Goal: Information Seeking & Learning: Learn about a topic

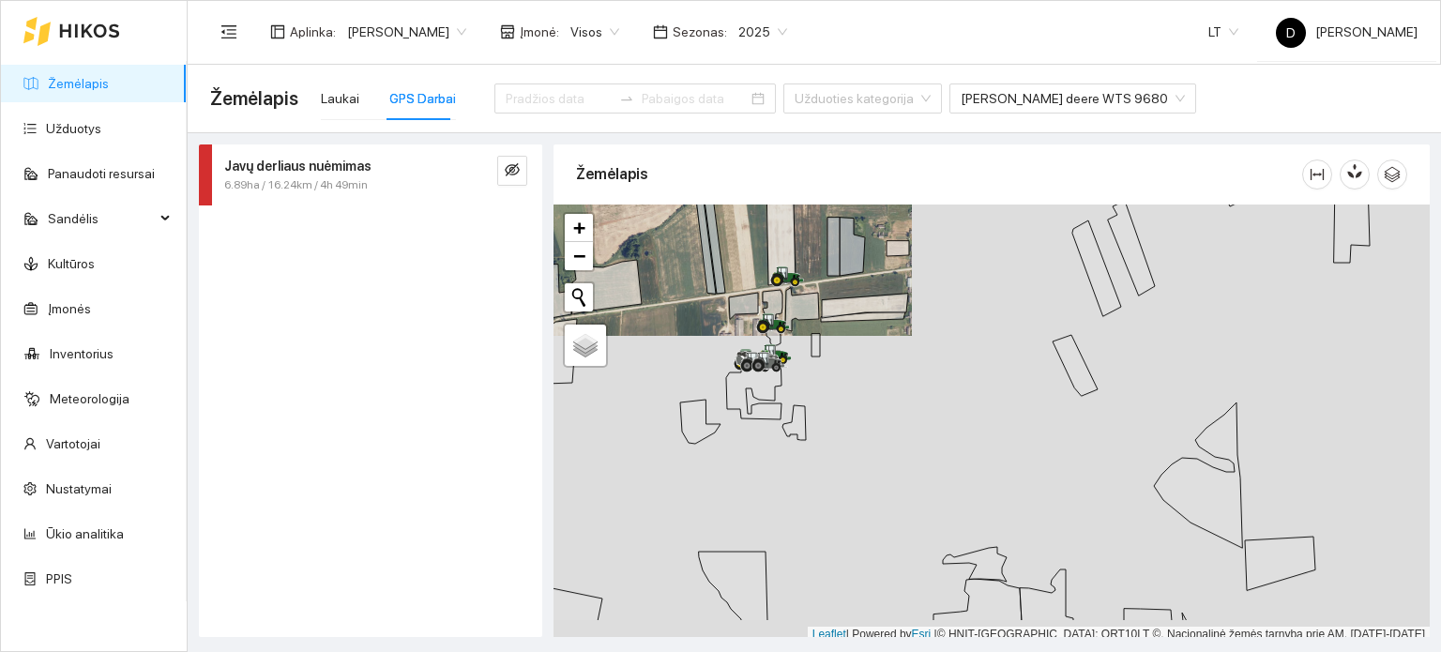
click at [947, 299] on div at bounding box center [991, 423] width 876 height 438
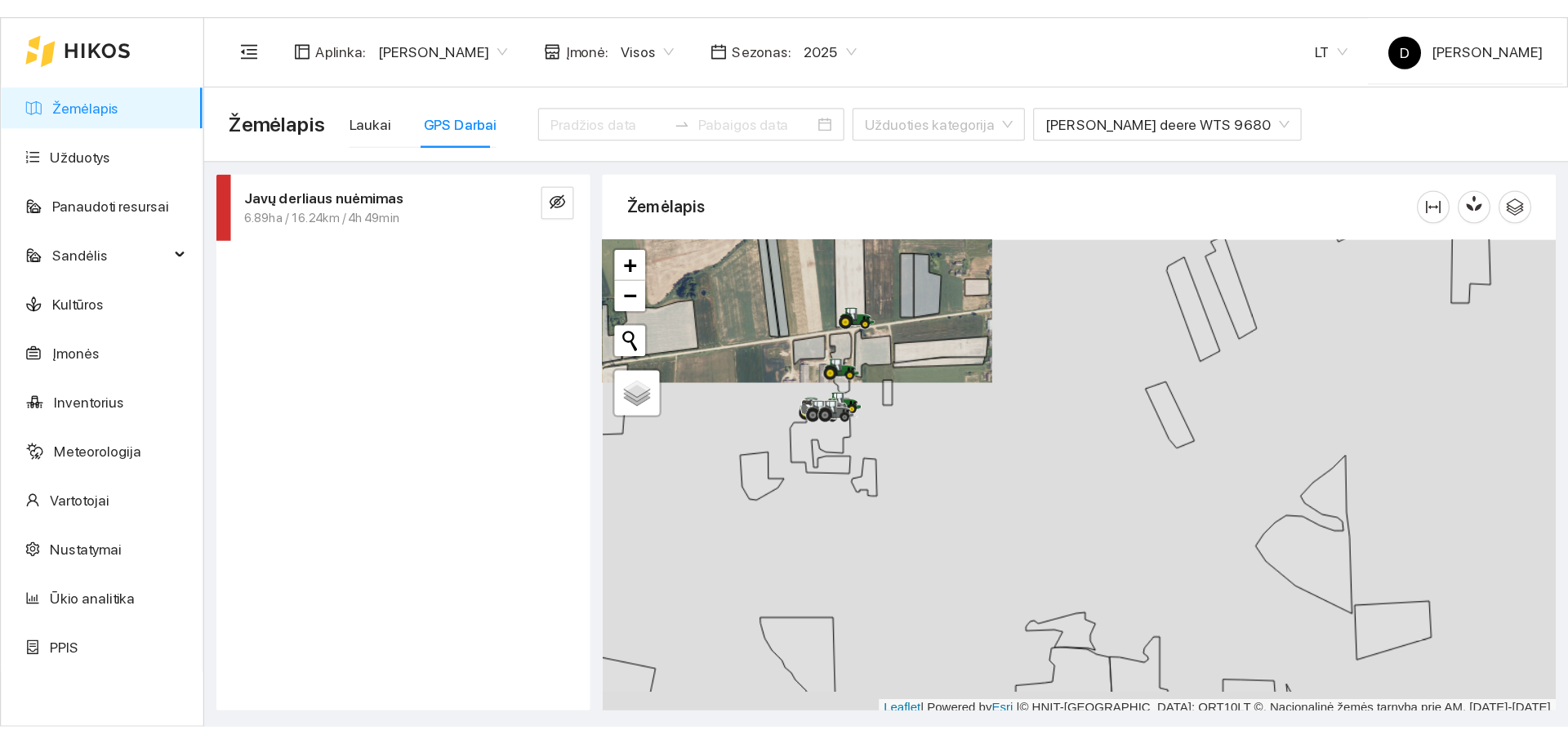
scroll to position [4, 0]
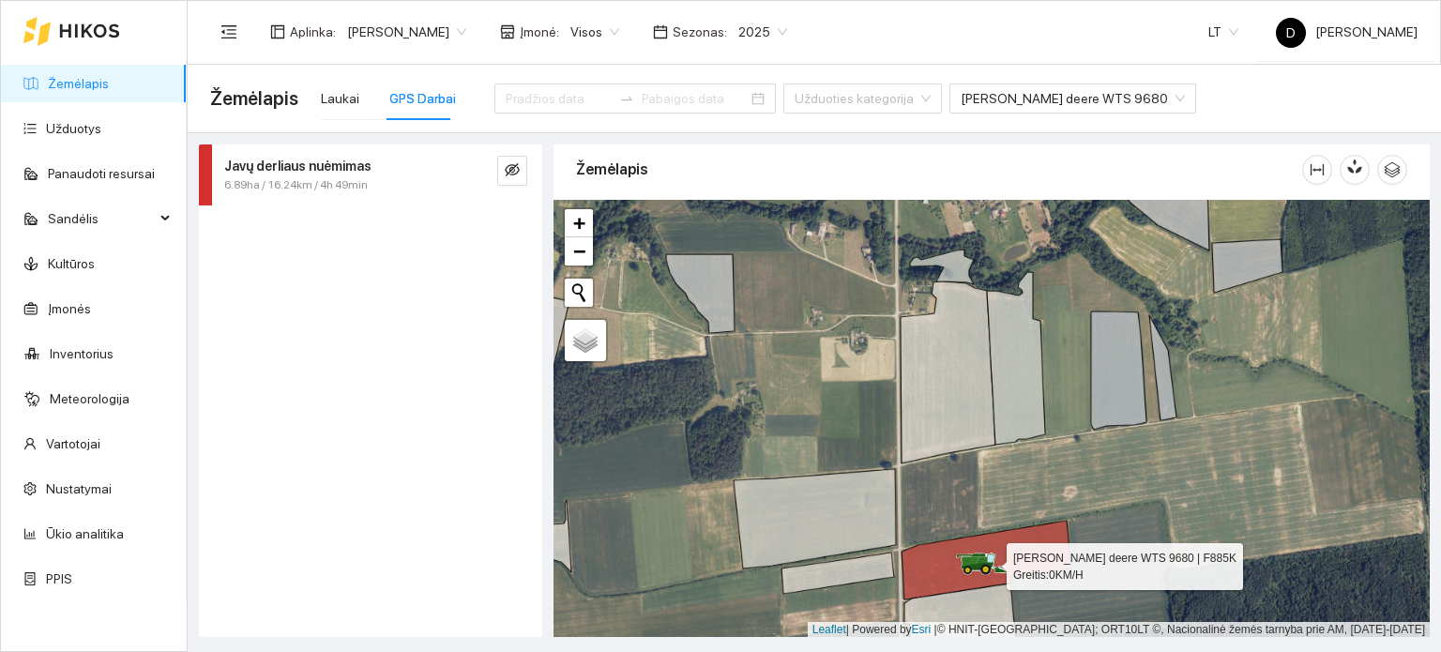
click at [972, 555] on icon at bounding box center [982, 564] width 53 height 23
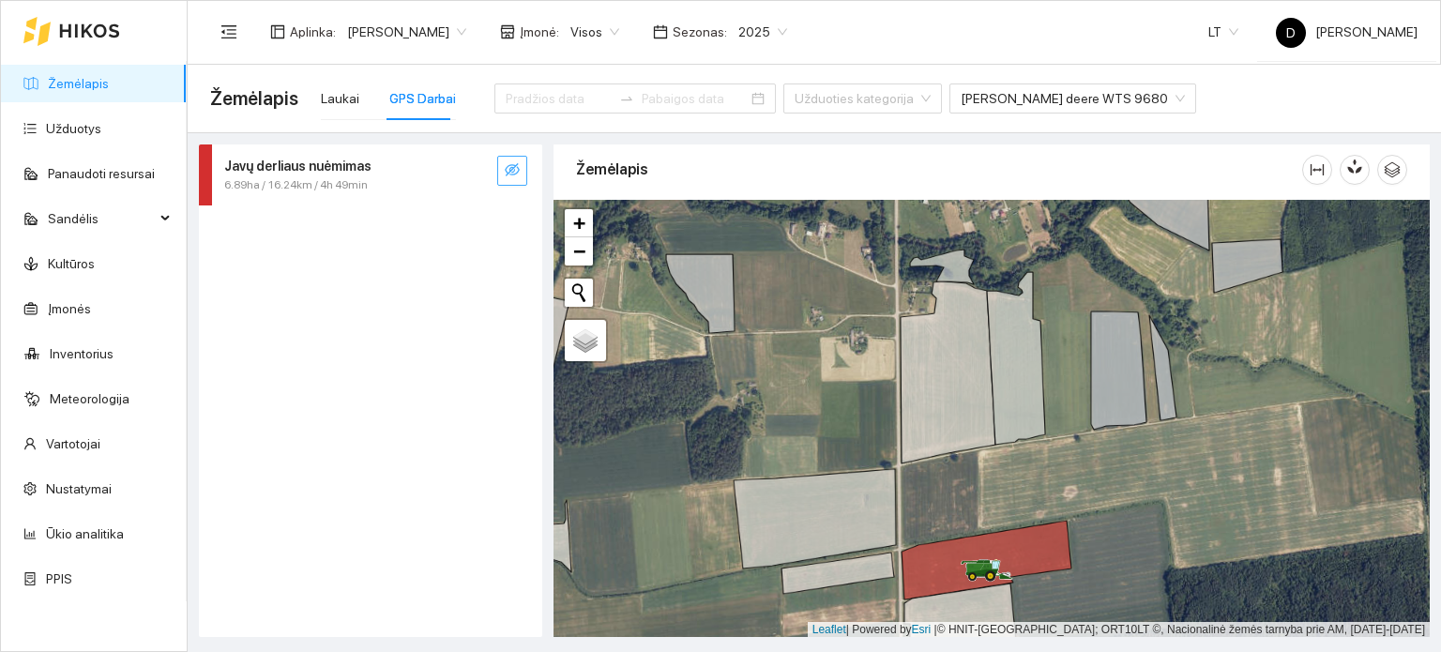
click at [513, 173] on icon "eye-invisible" at bounding box center [512, 169] width 15 height 15
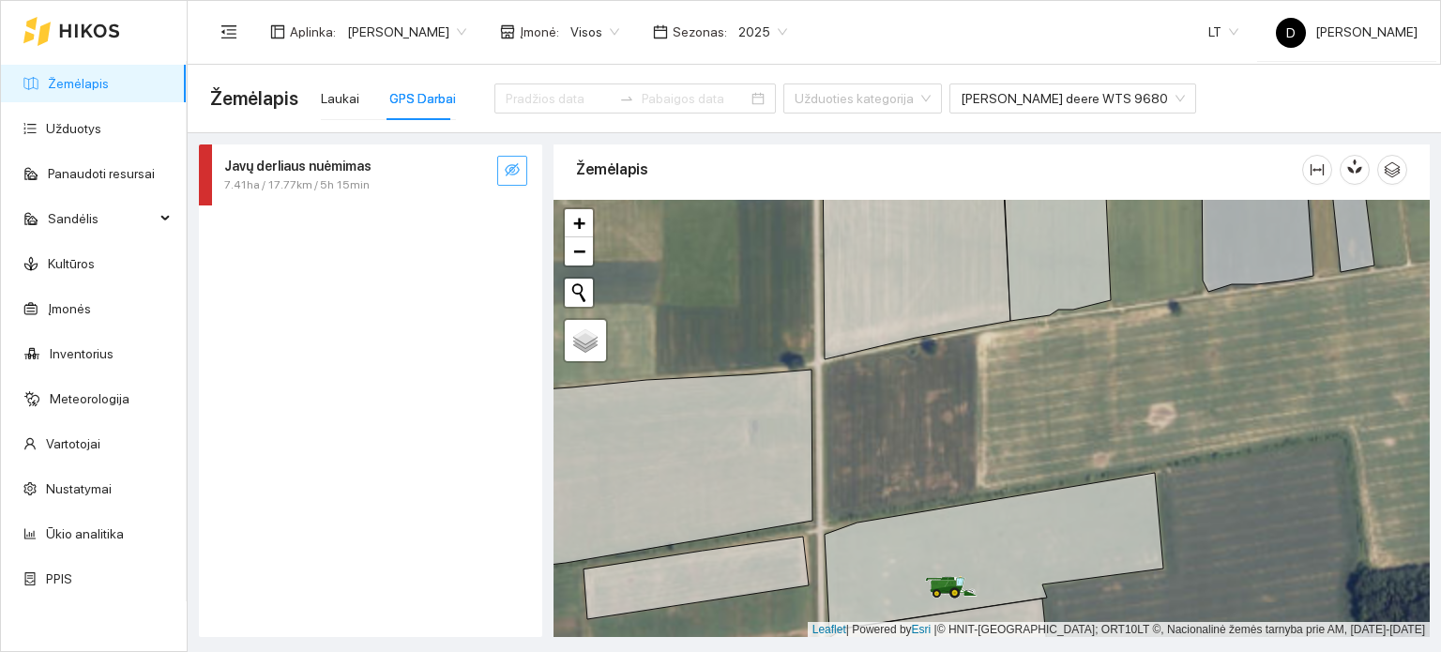
click at [520, 168] on button "button" at bounding box center [512, 171] width 30 height 30
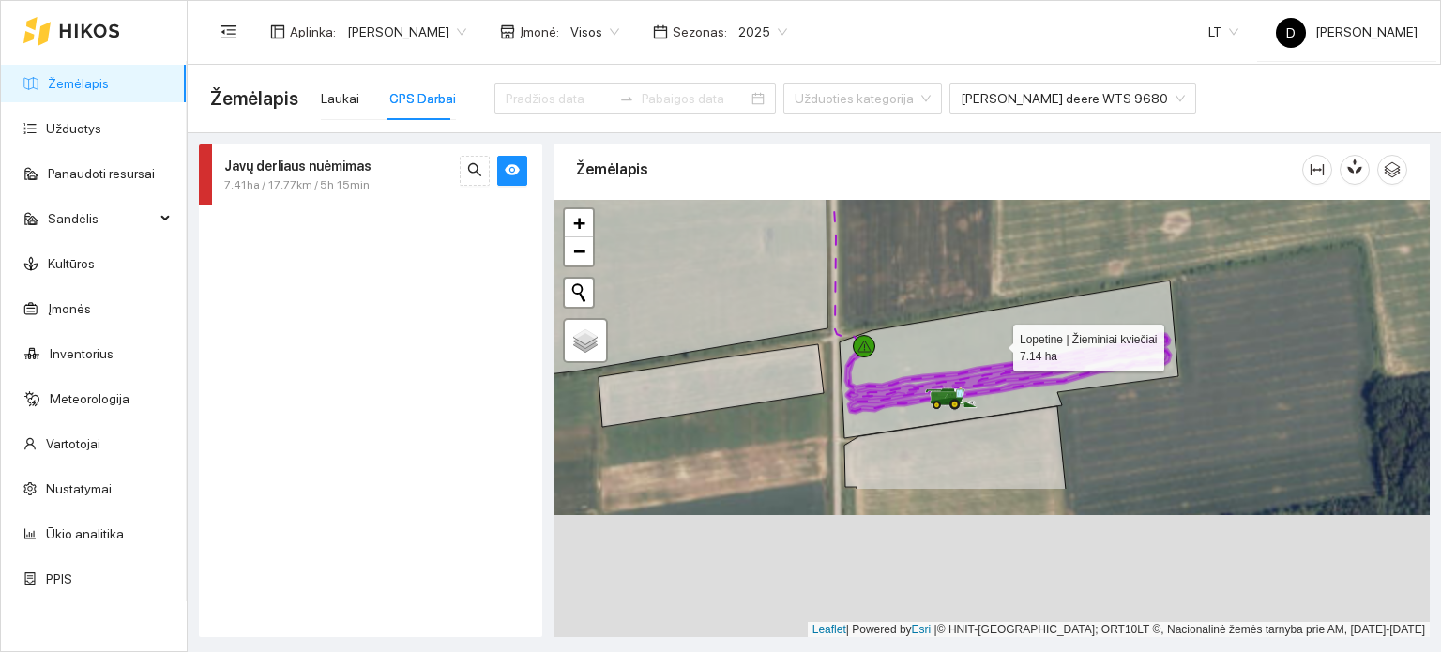
drag, startPoint x: 985, startPoint y: 509, endPoint x: 996, endPoint y: 341, distance: 169.2
click at [996, 341] on icon at bounding box center [1009, 359] width 339 height 158
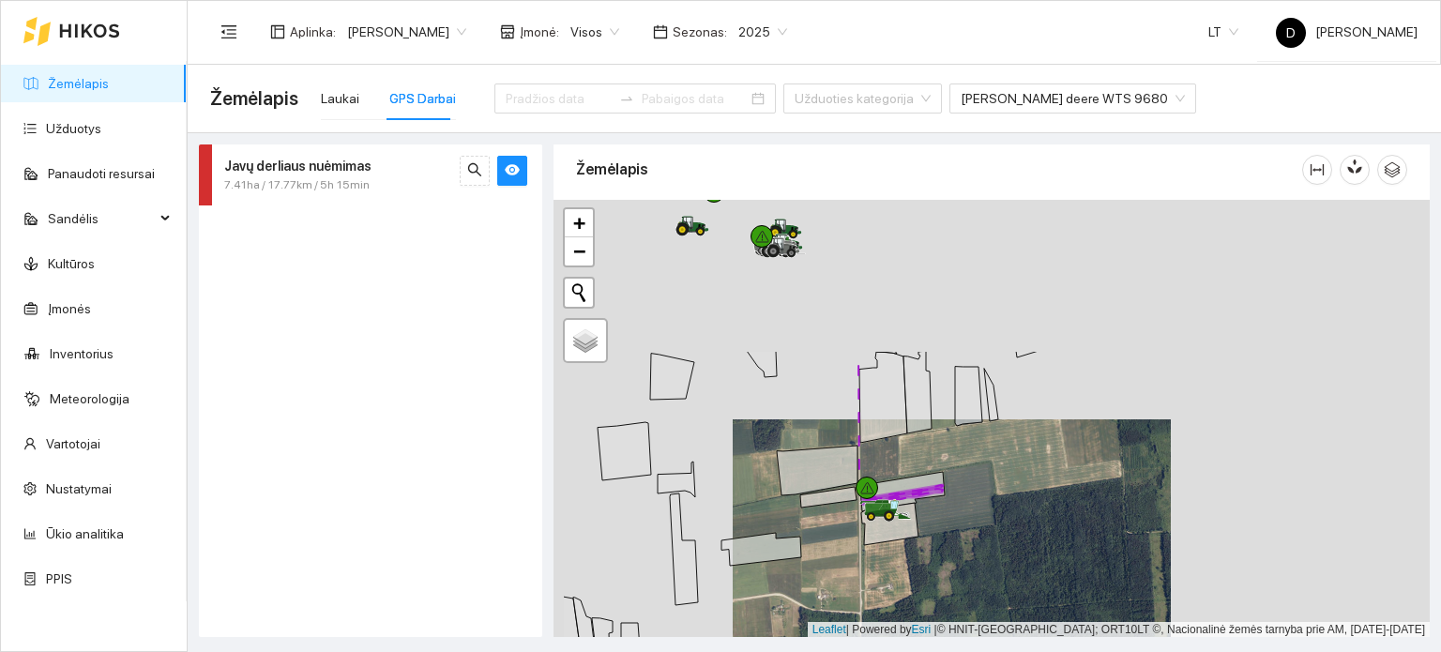
drag, startPoint x: 717, startPoint y: 247, endPoint x: 852, endPoint y: 526, distance: 310.5
click at [852, 525] on div at bounding box center [991, 419] width 876 height 438
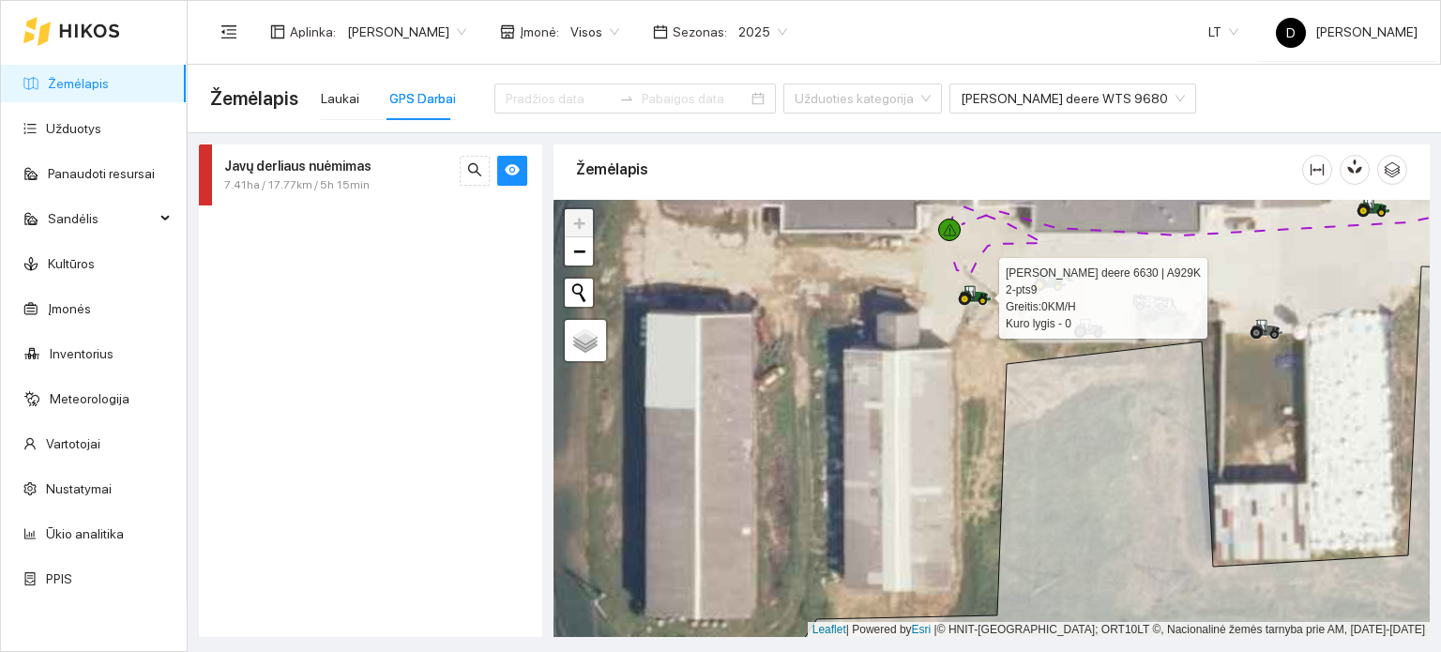
click at [977, 293] on icon at bounding box center [976, 292] width 32 height 15
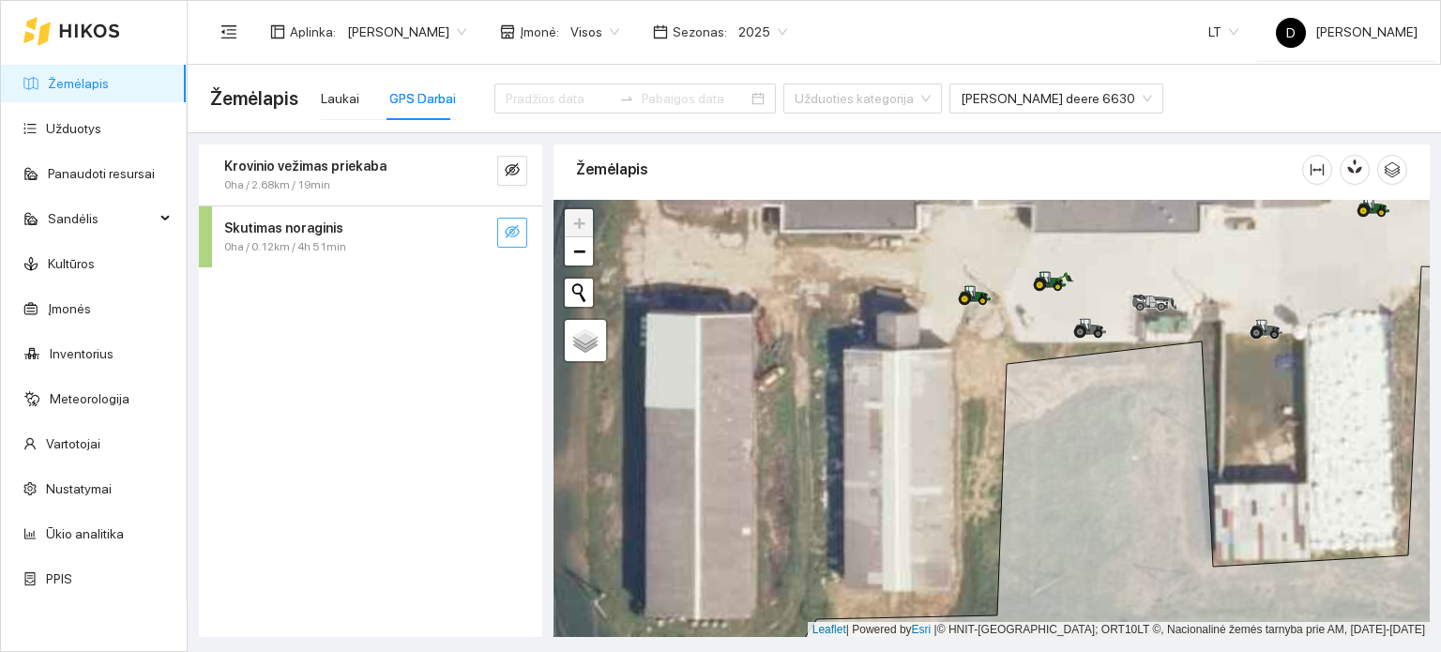
click at [508, 232] on icon "eye-invisible" at bounding box center [512, 231] width 15 height 15
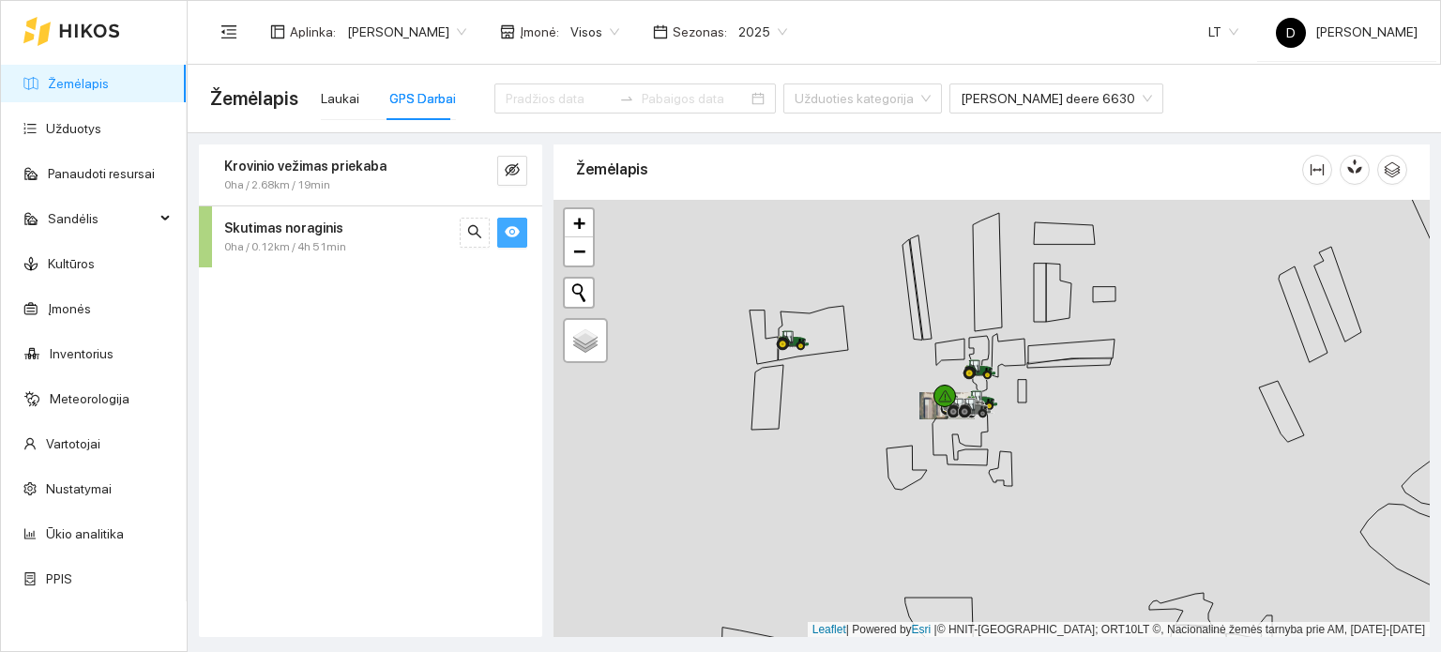
drag, startPoint x: 940, startPoint y: 458, endPoint x: 856, endPoint y: 220, distance: 251.9
click at [932, 396] on icon at bounding box center [959, 430] width 55 height 69
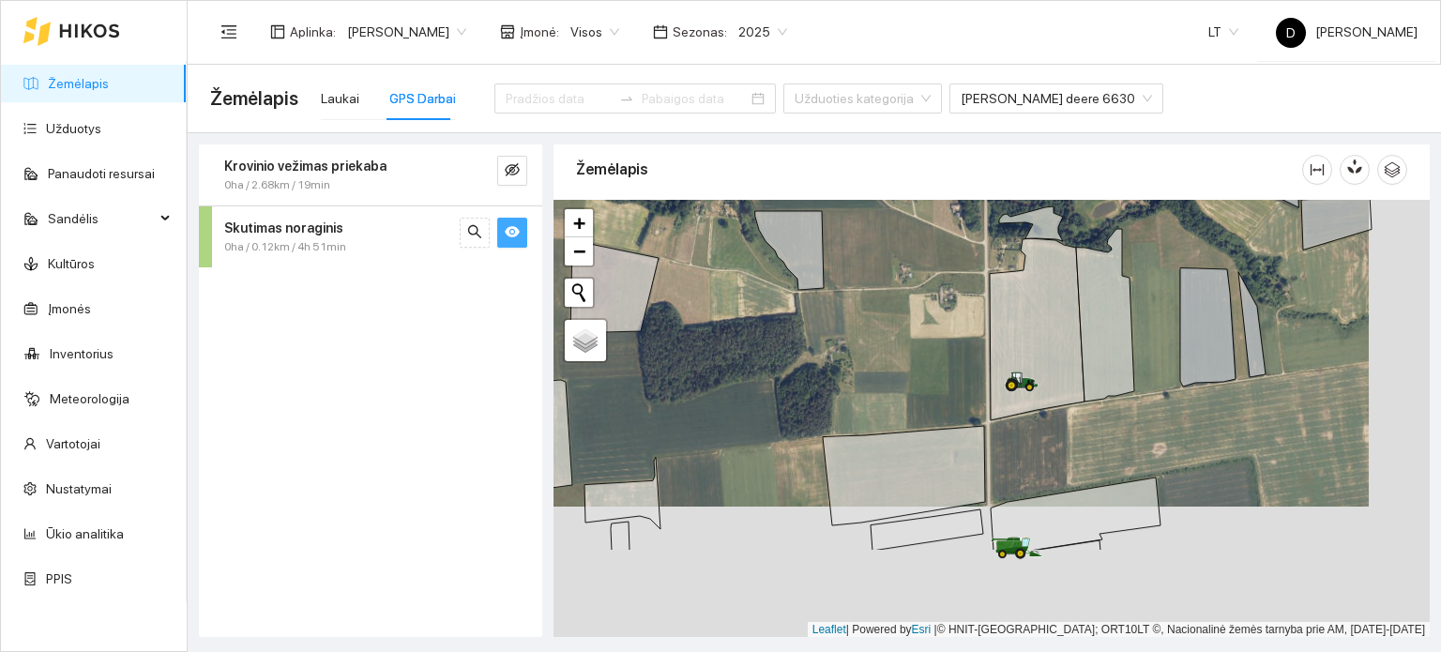
drag, startPoint x: 1023, startPoint y: 452, endPoint x: 976, endPoint y: 335, distance: 126.6
click at [976, 336] on div at bounding box center [991, 419] width 876 height 438
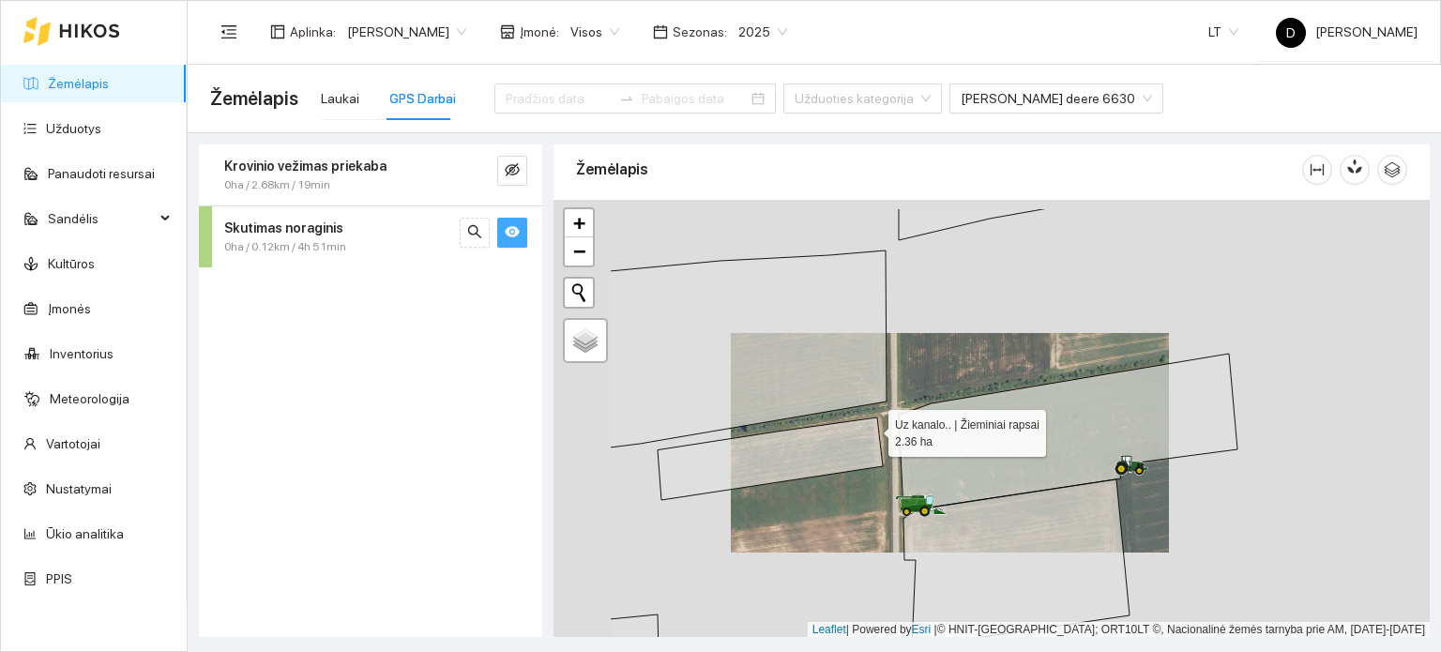
drag, startPoint x: 715, startPoint y: 375, endPoint x: 1009, endPoint y: 439, distance: 301.4
click at [883, 442] on icon at bounding box center [770, 458] width 225 height 83
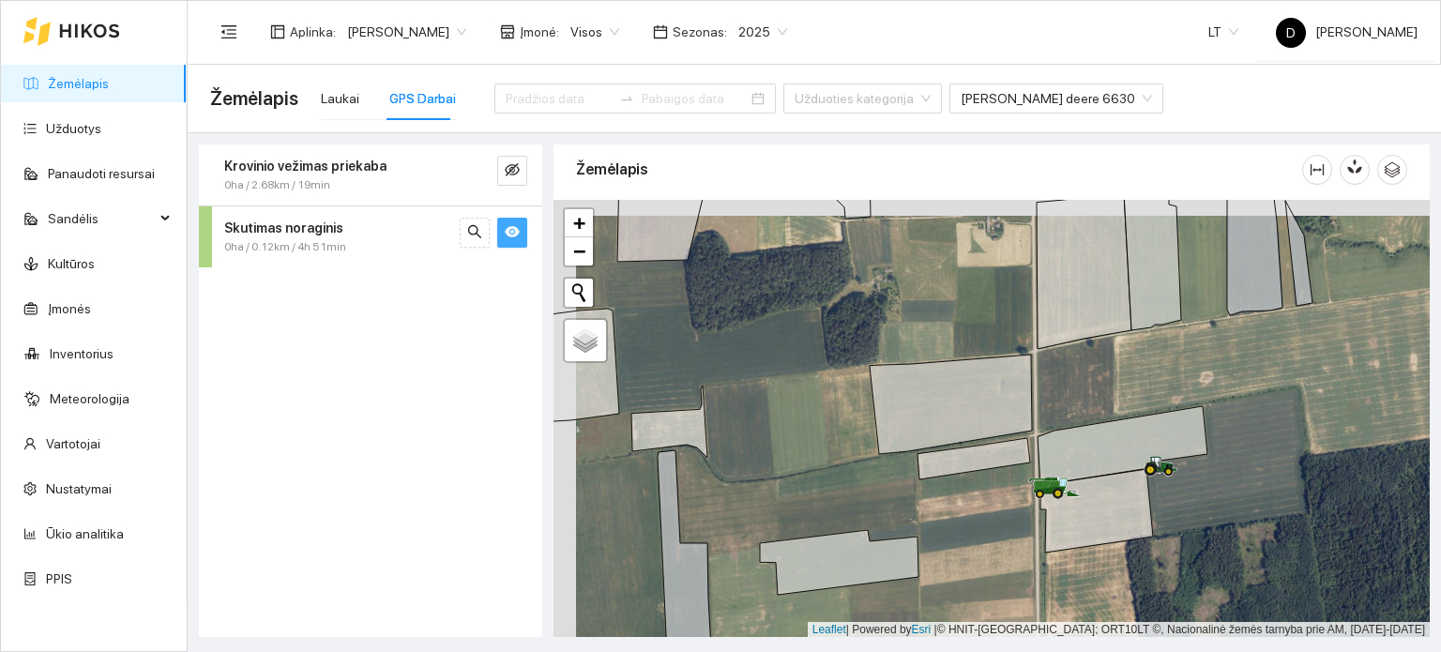
drag, startPoint x: 739, startPoint y: 362, endPoint x: 833, endPoint y: 407, distance: 104.1
click at [833, 407] on div at bounding box center [991, 419] width 876 height 438
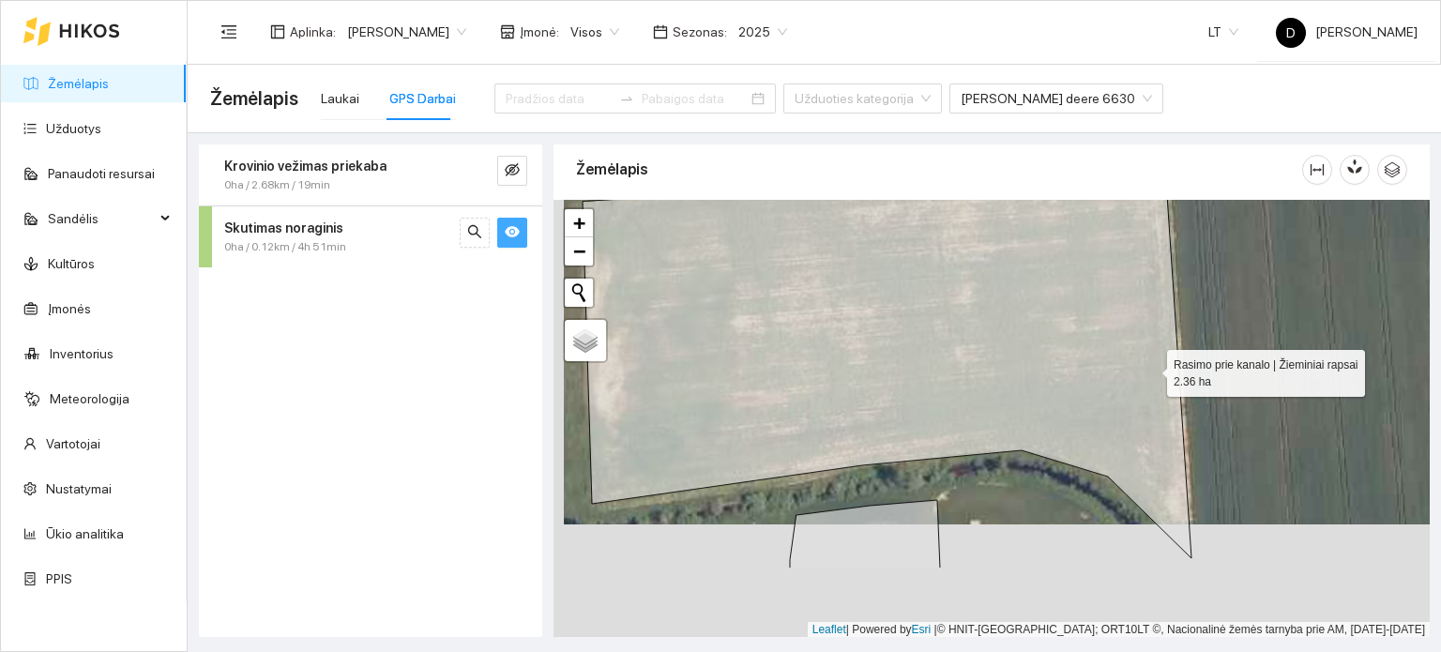
drag, startPoint x: 1139, startPoint y: 483, endPoint x: 1149, endPoint y: 362, distance: 121.5
click at [1149, 362] on icon at bounding box center [887, 299] width 609 height 517
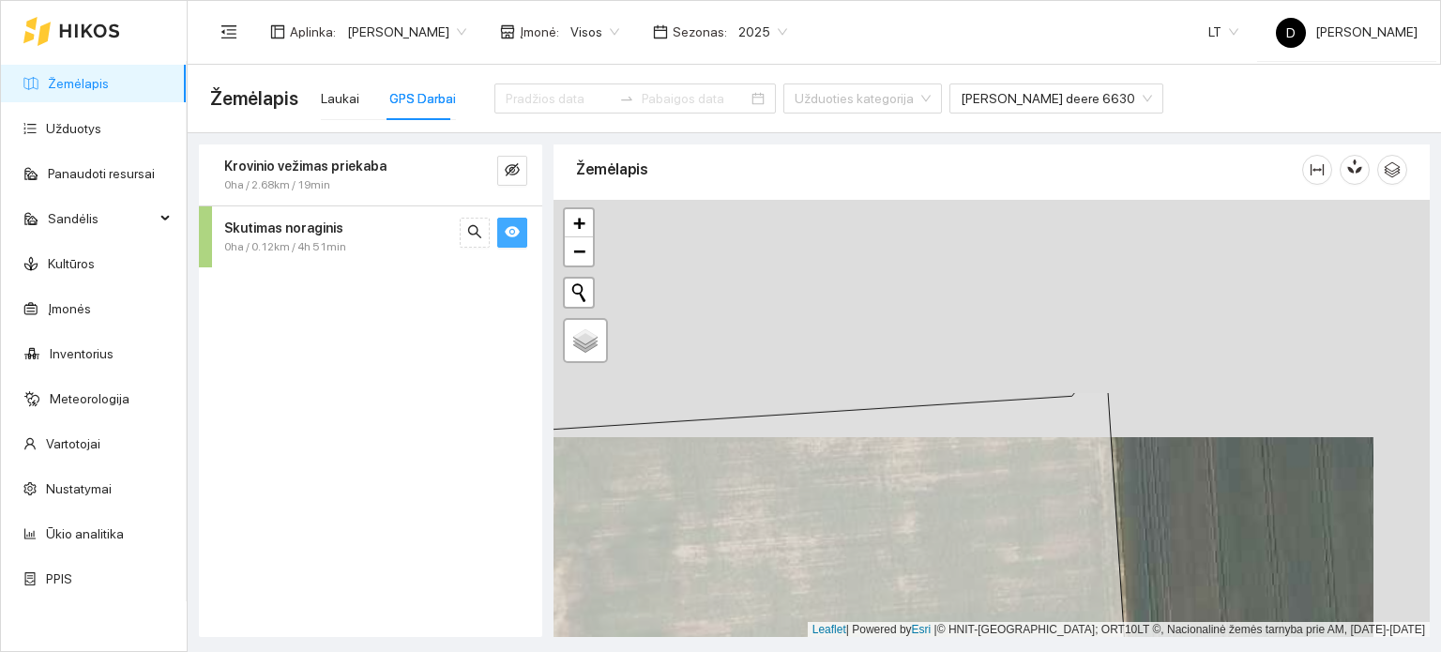
drag, startPoint x: 1187, startPoint y: 342, endPoint x: 1086, endPoint y: 518, distance: 202.1
click at [1128, 573] on div at bounding box center [991, 419] width 876 height 438
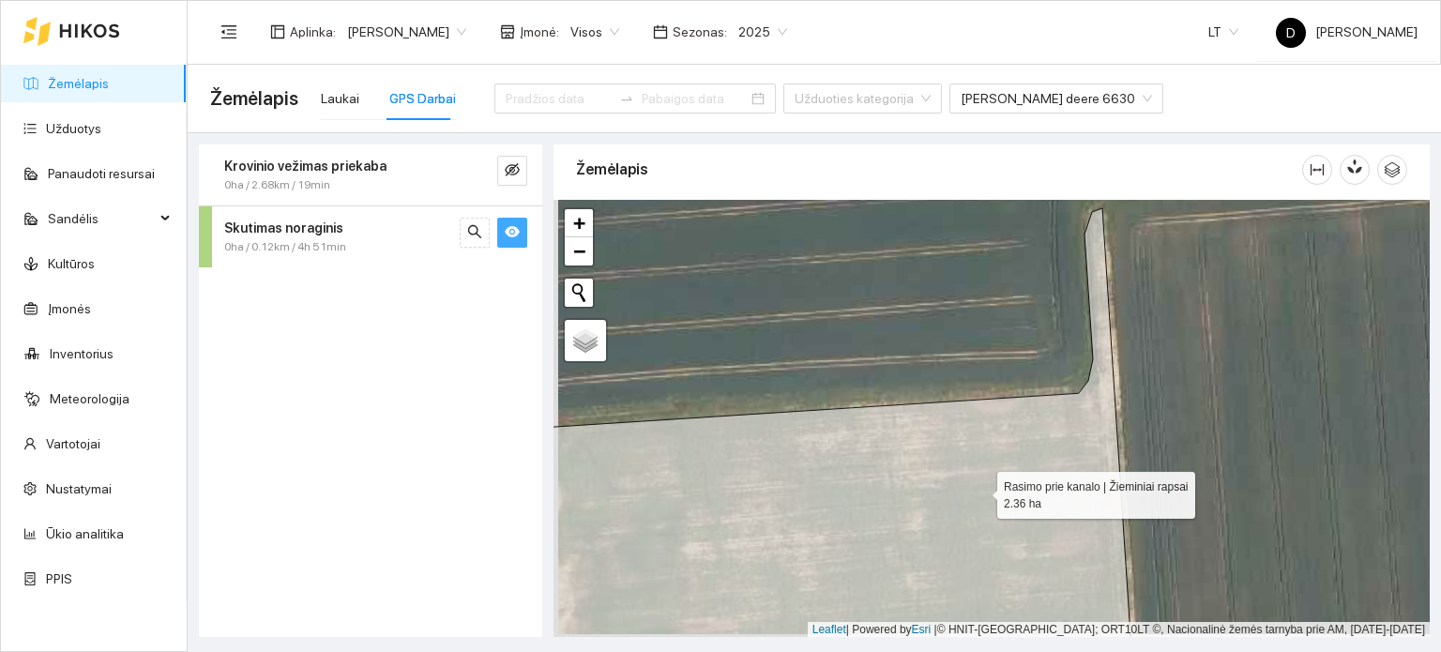
drag, startPoint x: 972, startPoint y: 496, endPoint x: 1111, endPoint y: 420, distance: 158.3
click at [1111, 421] on icon at bounding box center [832, 443] width 601 height 470
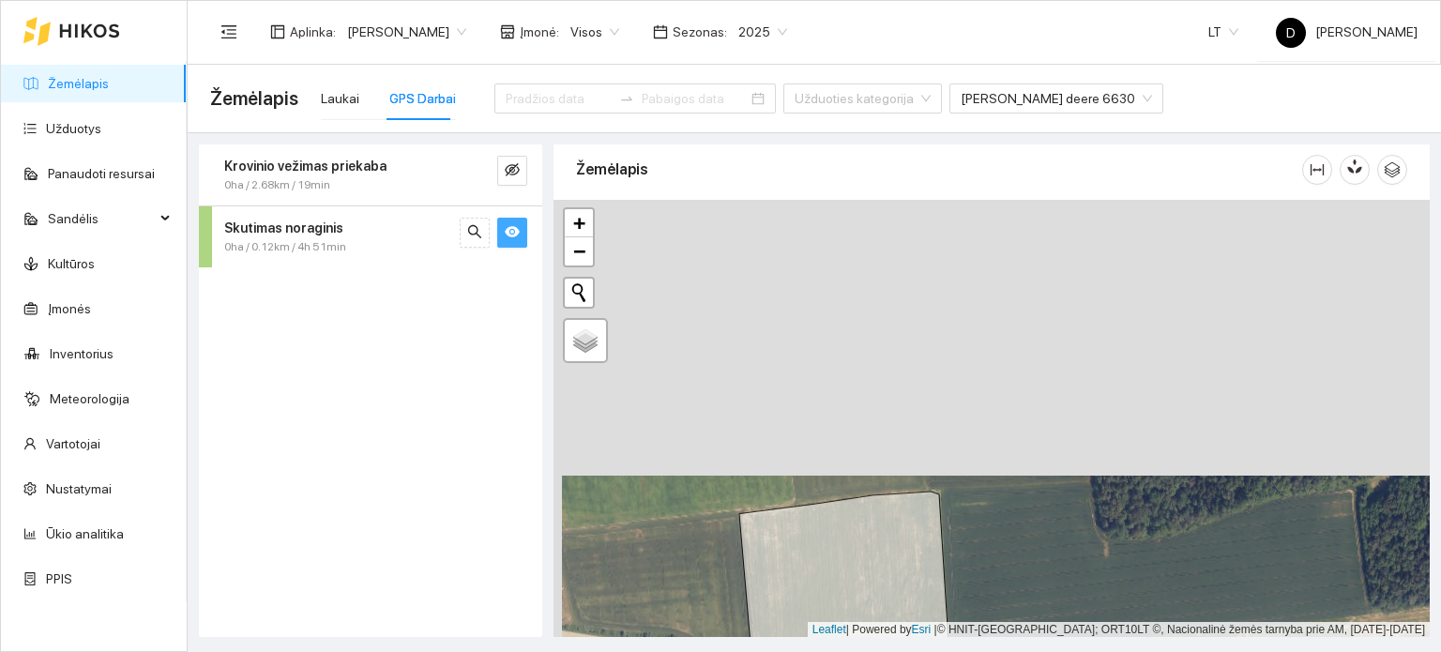
drag, startPoint x: 1027, startPoint y: 341, endPoint x: 1022, endPoint y: 598, distance: 257.1
click at [1022, 598] on div at bounding box center [991, 419] width 876 height 438
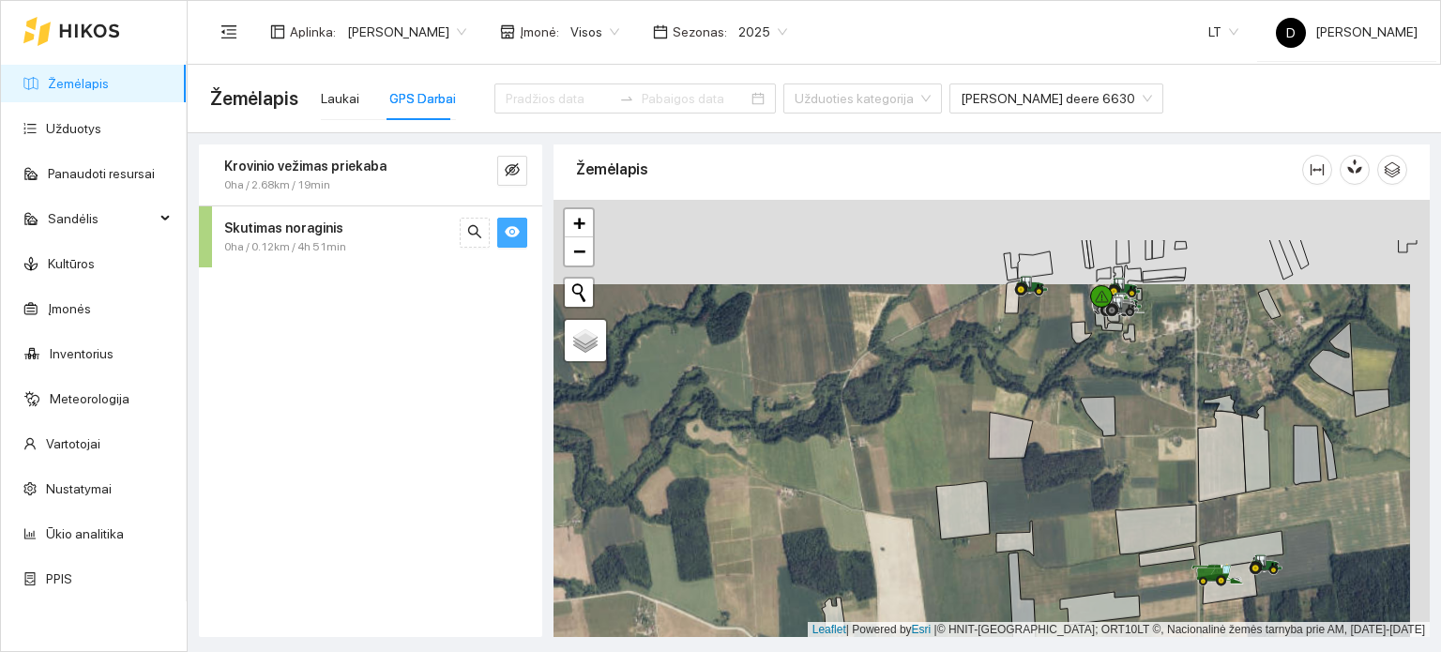
drag, startPoint x: 1078, startPoint y: 299, endPoint x: 1034, endPoint y: 447, distance: 154.6
click at [1034, 447] on div at bounding box center [991, 419] width 876 height 438
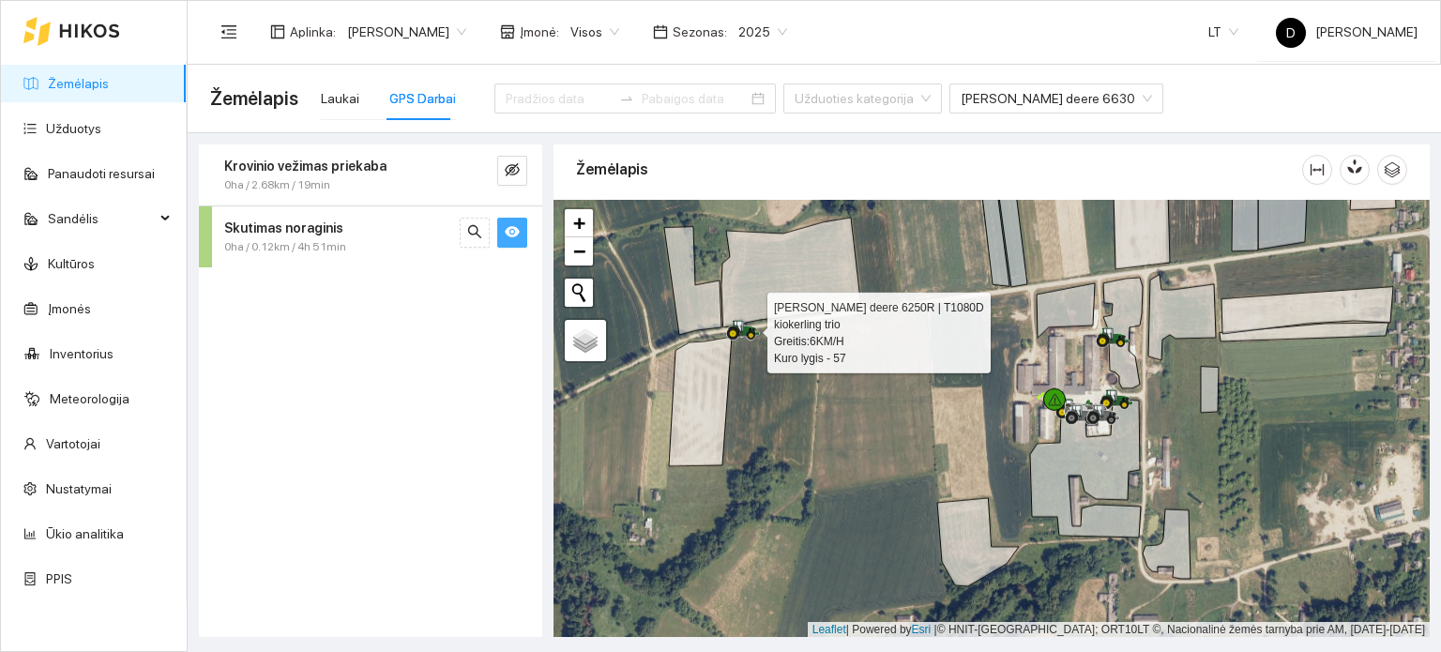
click at [735, 324] on icon at bounding box center [739, 326] width 9 height 11
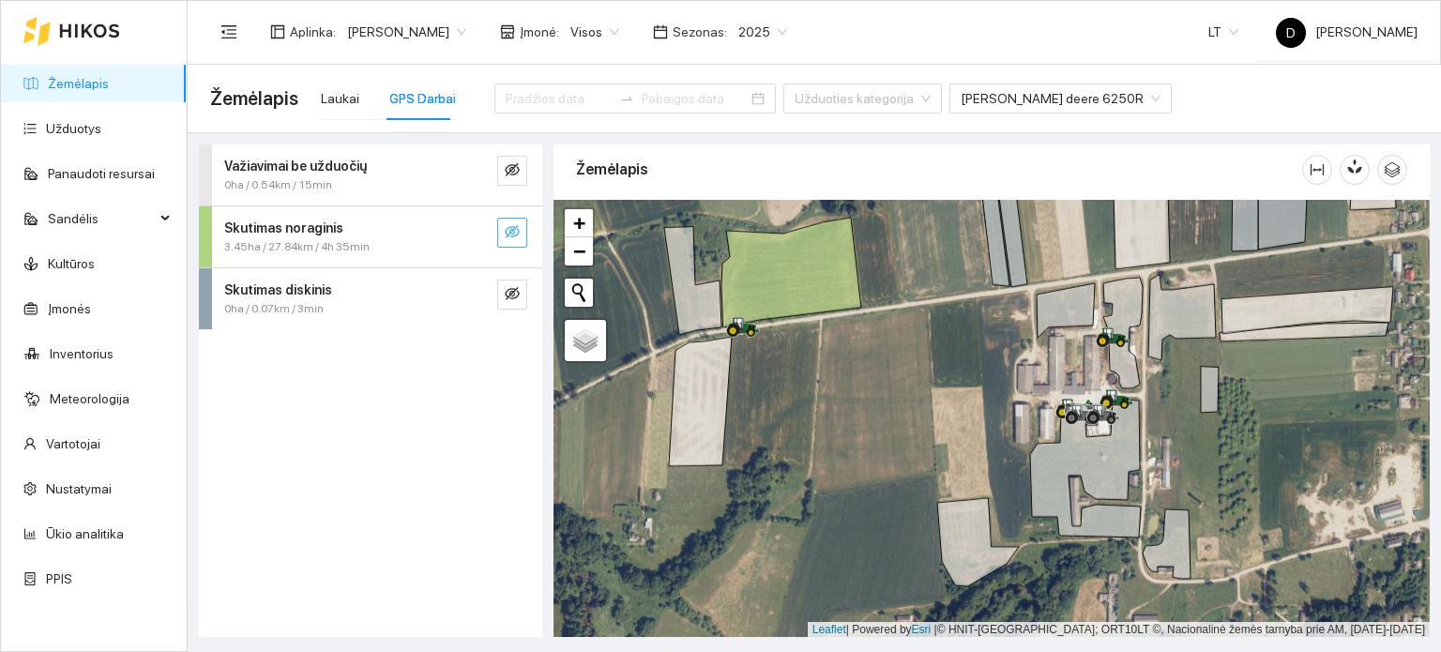
click at [512, 227] on icon "eye-invisible" at bounding box center [512, 231] width 15 height 15
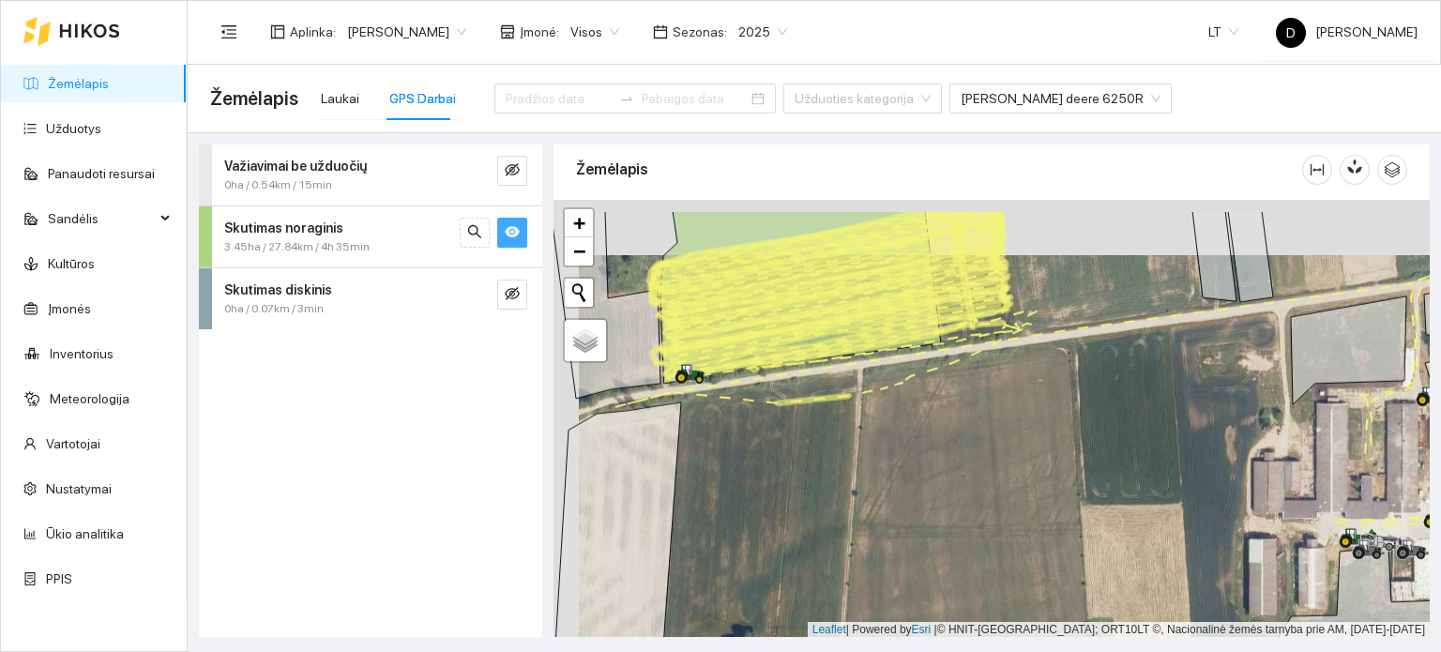
drag, startPoint x: 879, startPoint y: 341, endPoint x: 909, endPoint y: 422, distance: 86.1
click at [909, 422] on div at bounding box center [991, 419] width 876 height 438
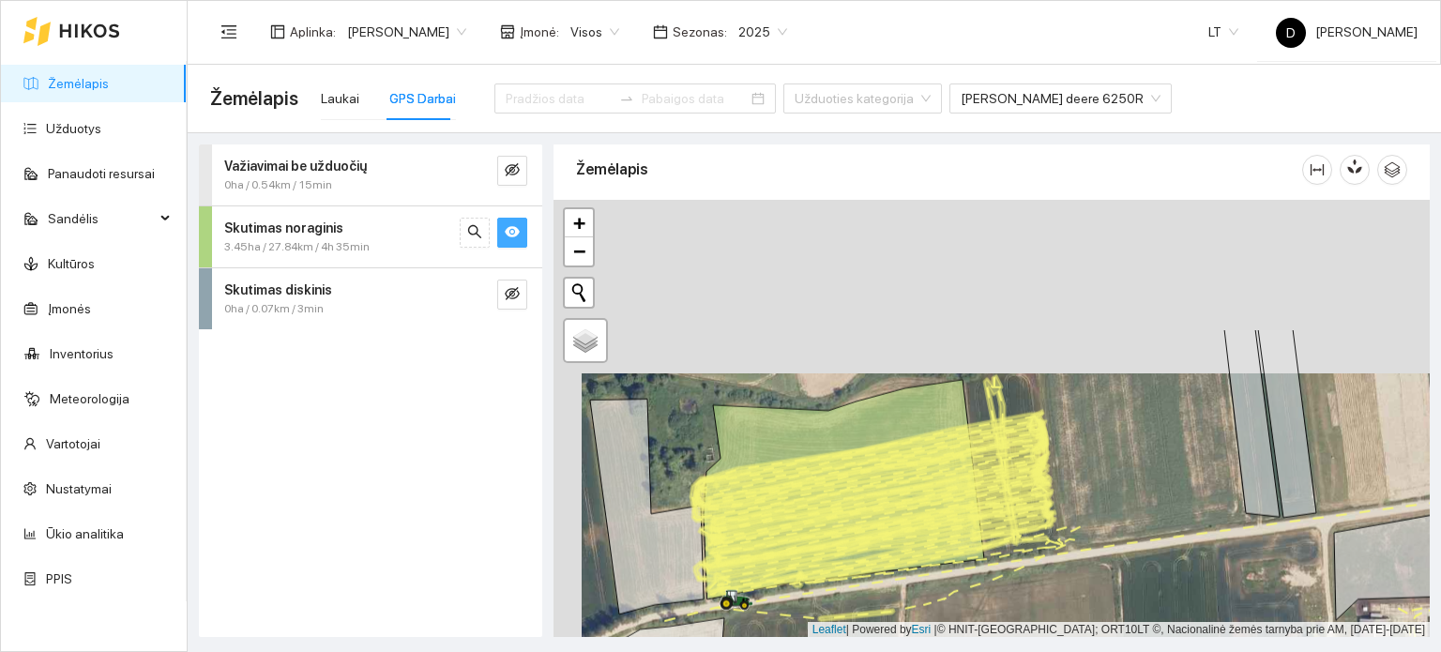
drag, startPoint x: 902, startPoint y: 373, endPoint x: 915, endPoint y: 495, distance: 122.6
click at [915, 495] on icon at bounding box center [876, 502] width 330 height 67
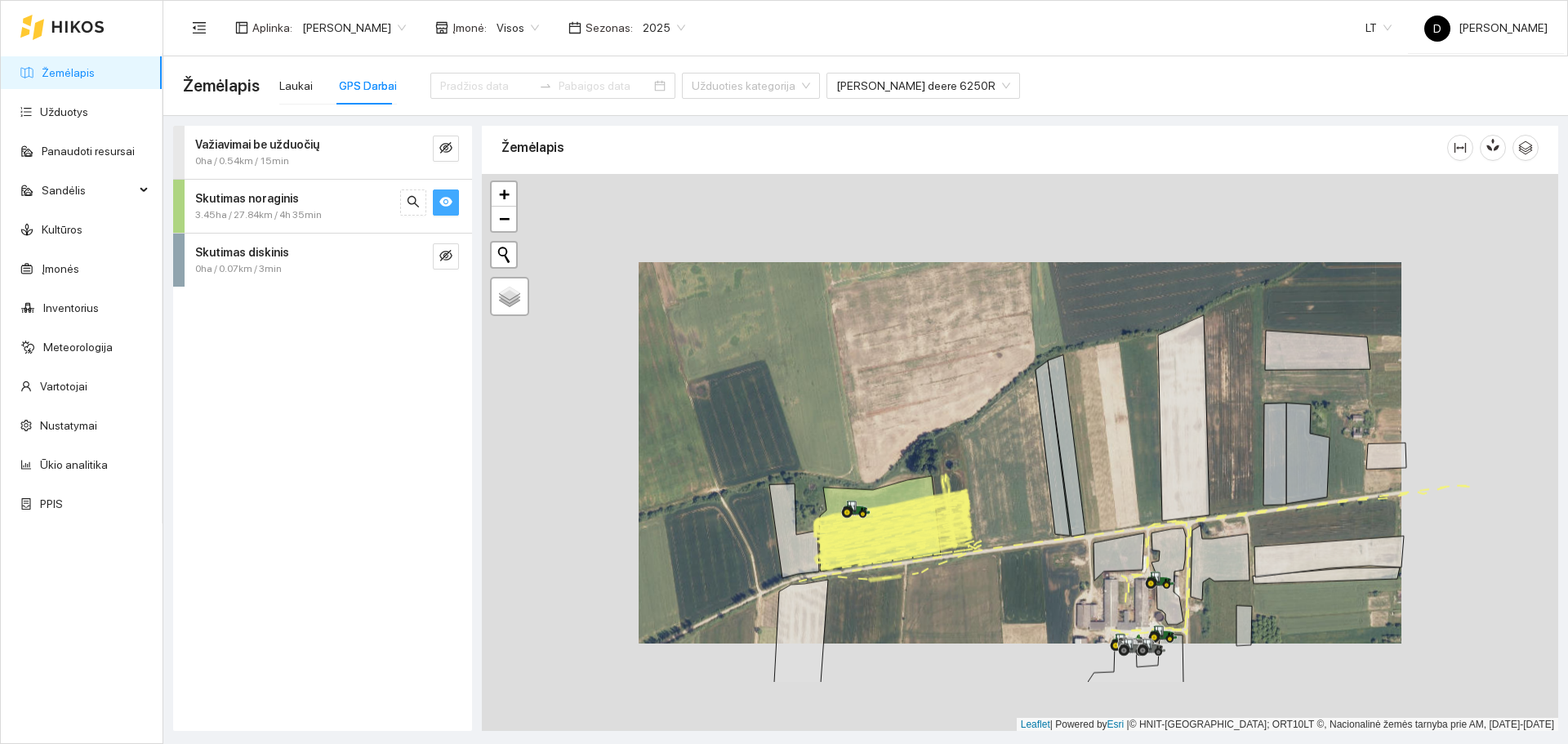
scroll to position [5, 0]
